Goal: Information Seeking & Learning: Learn about a topic

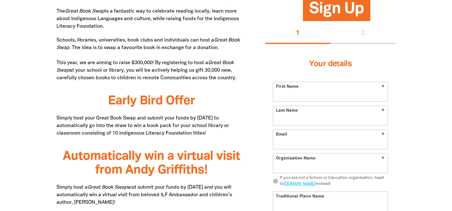
scroll to position [347, 0]
click at [181, 115] on p "Simply host your Great Book Swap and submit your funds by [DATE] to automatical…" at bounding box center [152, 126] width 190 height 23
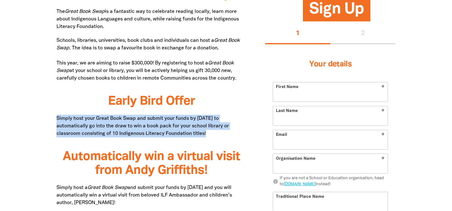
click at [182, 134] on p "Simply host your Great Book Swap and submit your funds by [DATE] to automatical…" at bounding box center [152, 126] width 190 height 23
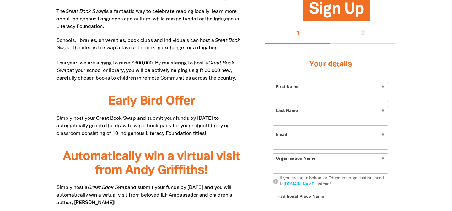
click at [182, 134] on p "Simply host your Great Book Swap and submit your funds by [DATE] to automatical…" at bounding box center [152, 126] width 190 height 23
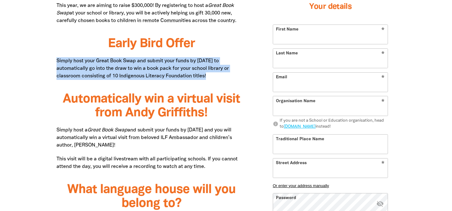
click at [182, 134] on p "Simply host a Great Book Swap and submit your funds by [DATE] and you will auto…" at bounding box center [152, 137] width 190 height 23
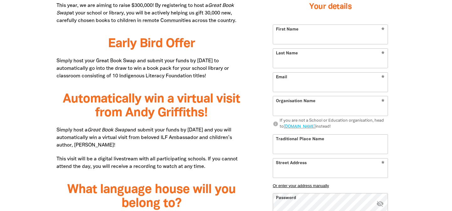
click at [182, 134] on p "Simply host a Great Book Swap and submit your funds by [DATE] and you will auto…" at bounding box center [152, 137] width 190 height 23
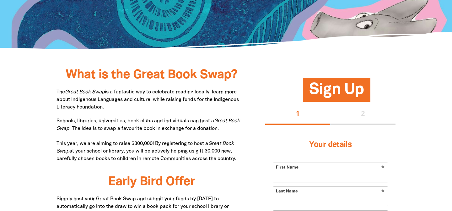
scroll to position [275, 0]
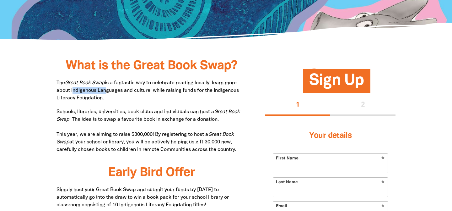
drag, startPoint x: 71, startPoint y: 89, endPoint x: 103, endPoint y: 91, distance: 32.4
click at [103, 91] on p "The Great Book Swap is a fantastic way to celebrate reading locally, learn more…" at bounding box center [152, 90] width 190 height 23
click at [102, 152] on p "Schools, libraries, universities, book clubs and individuals can host a Great B…" at bounding box center [152, 130] width 190 height 45
drag, startPoint x: 216, startPoint y: 89, endPoint x: 215, endPoint y: 96, distance: 7.0
click at [215, 96] on p "The Great Book Swap is a fantastic way to celebrate reading locally, learn more…" at bounding box center [152, 90] width 190 height 23
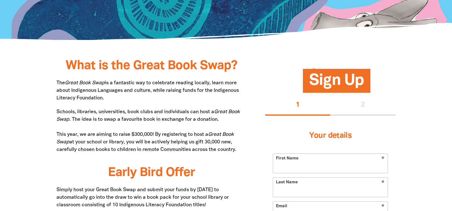
copy p "Indigenous Literacy Foundation."
click at [214, 141] on p "Schools, libraries, universities, book clubs and individuals can host a Great B…" at bounding box center [152, 130] width 190 height 45
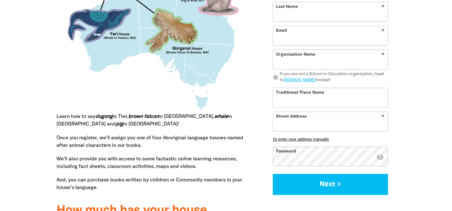
scroll to position [682, 0]
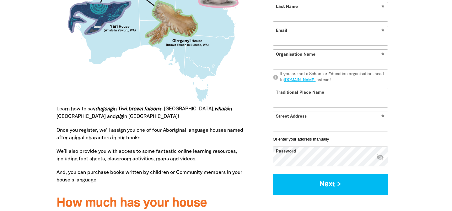
click at [214, 148] on p "We’ll also provide you with access to some fantastic online learning resources,…" at bounding box center [152, 155] width 190 height 15
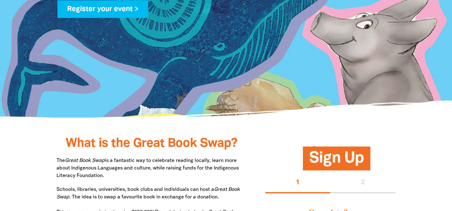
scroll to position [254, 0]
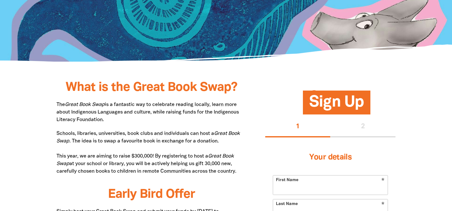
click at [214, 141] on p "Schools, libraries, universities, book clubs and individuals can host a Great B…" at bounding box center [152, 152] width 190 height 45
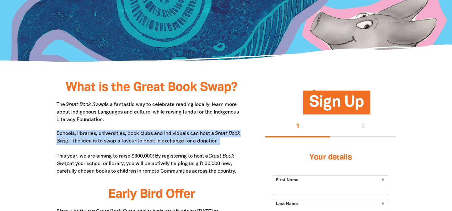
click at [213, 161] on p "Schools, libraries, universities, book clubs and individuals can host a Great B…" at bounding box center [152, 152] width 190 height 45
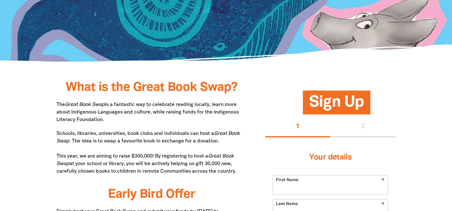
click at [213, 161] on p "Schools, libraries, universities, book clubs and individuals can host a Great B…" at bounding box center [152, 152] width 190 height 45
